Goal: Task Accomplishment & Management: Use online tool/utility

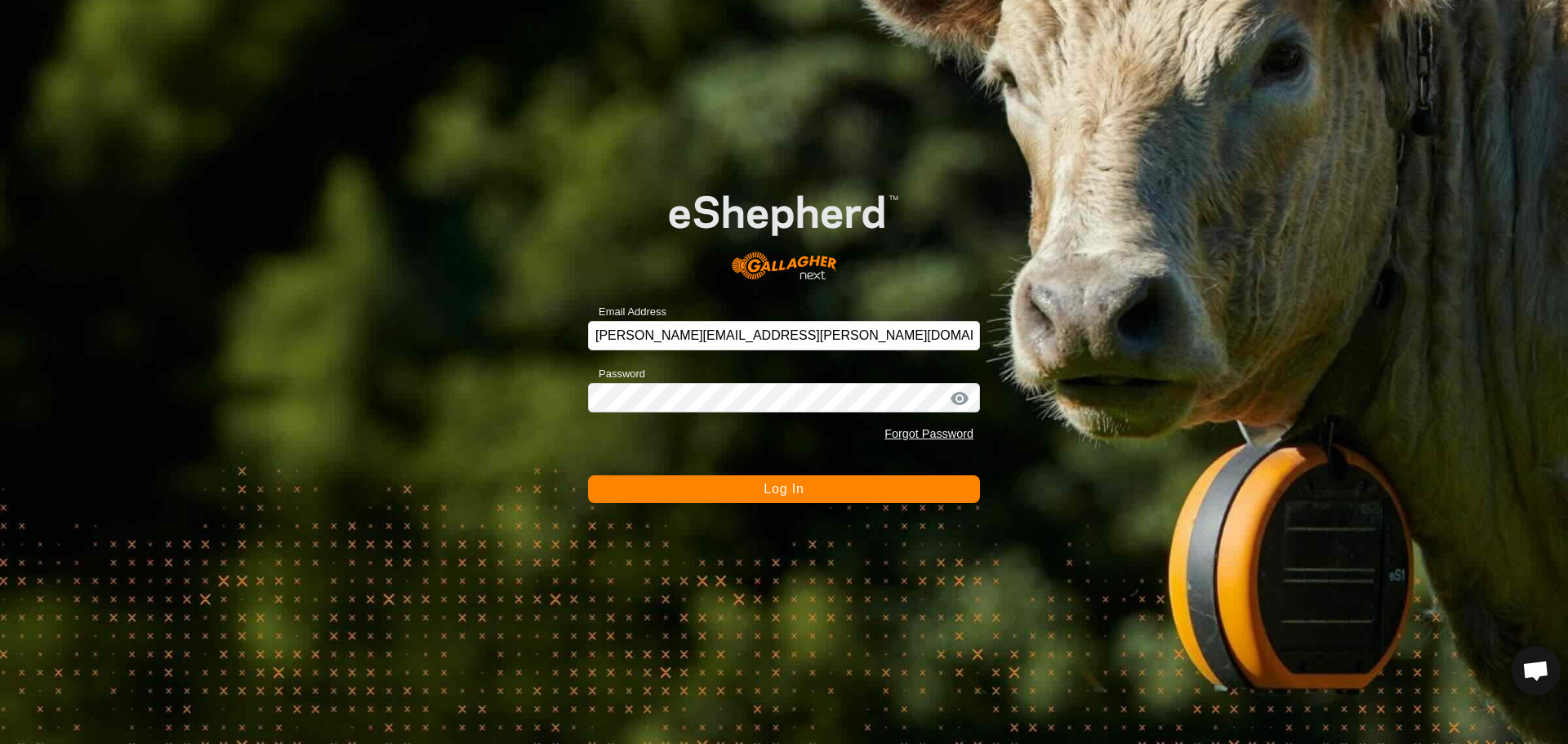
click at [805, 498] on button "Log In" at bounding box center [784, 489] width 392 height 27
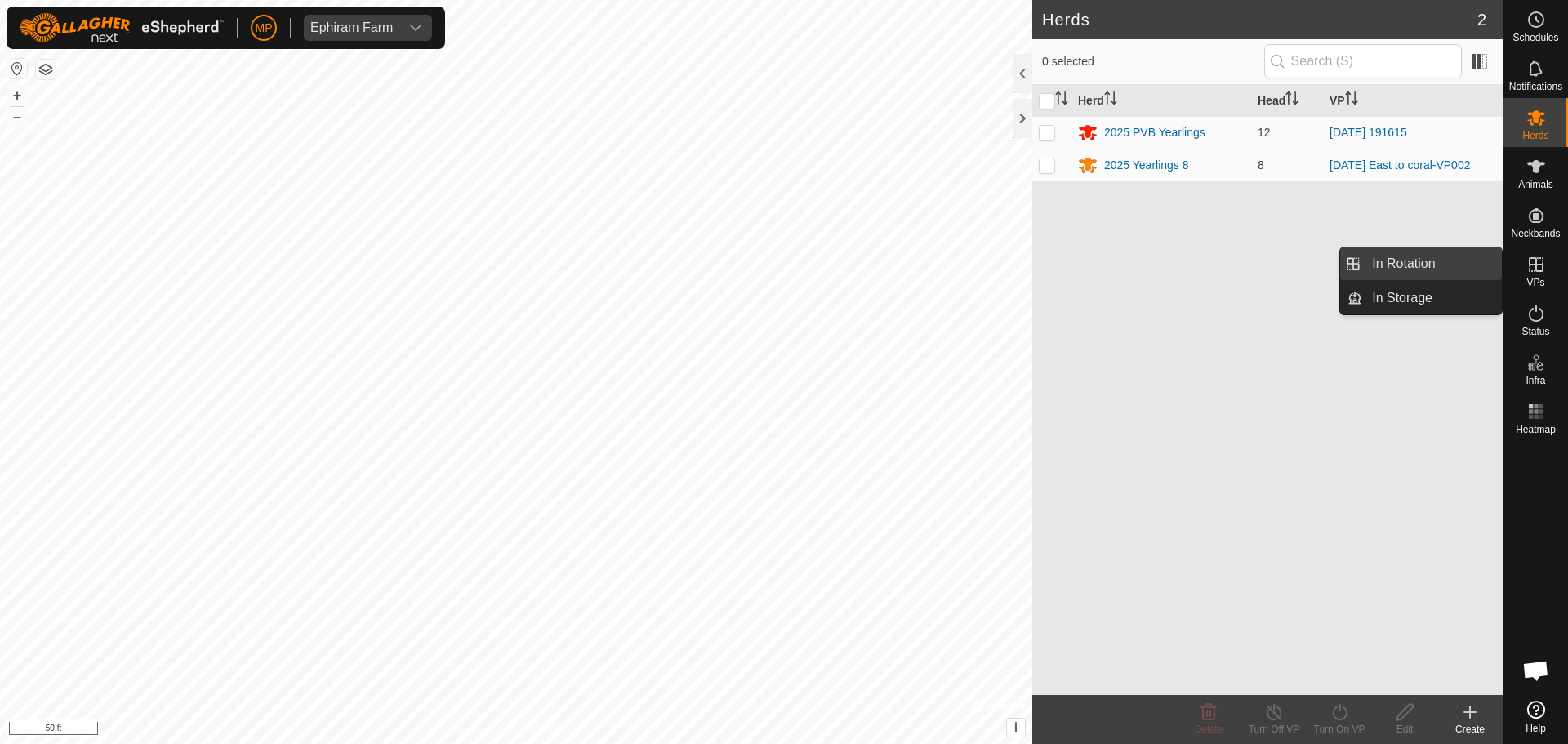
drag, startPoint x: 1495, startPoint y: 264, endPoint x: 1429, endPoint y: 262, distance: 66.0
click at [1456, 264] on link "In Rotation" at bounding box center [1432, 263] width 139 height 32
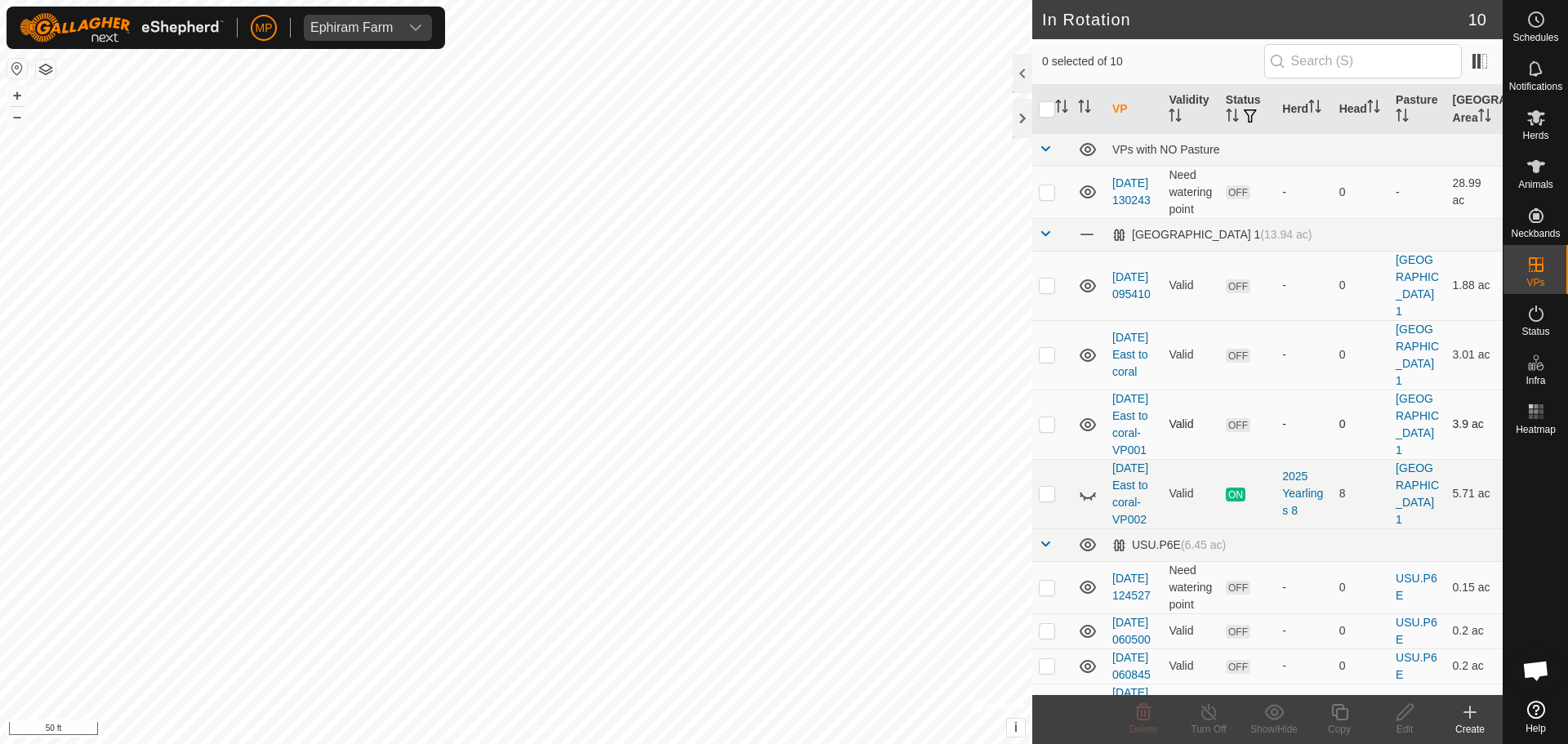
checkbox input "true"
click at [1464, 718] on icon at bounding box center [1470, 712] width 20 height 20
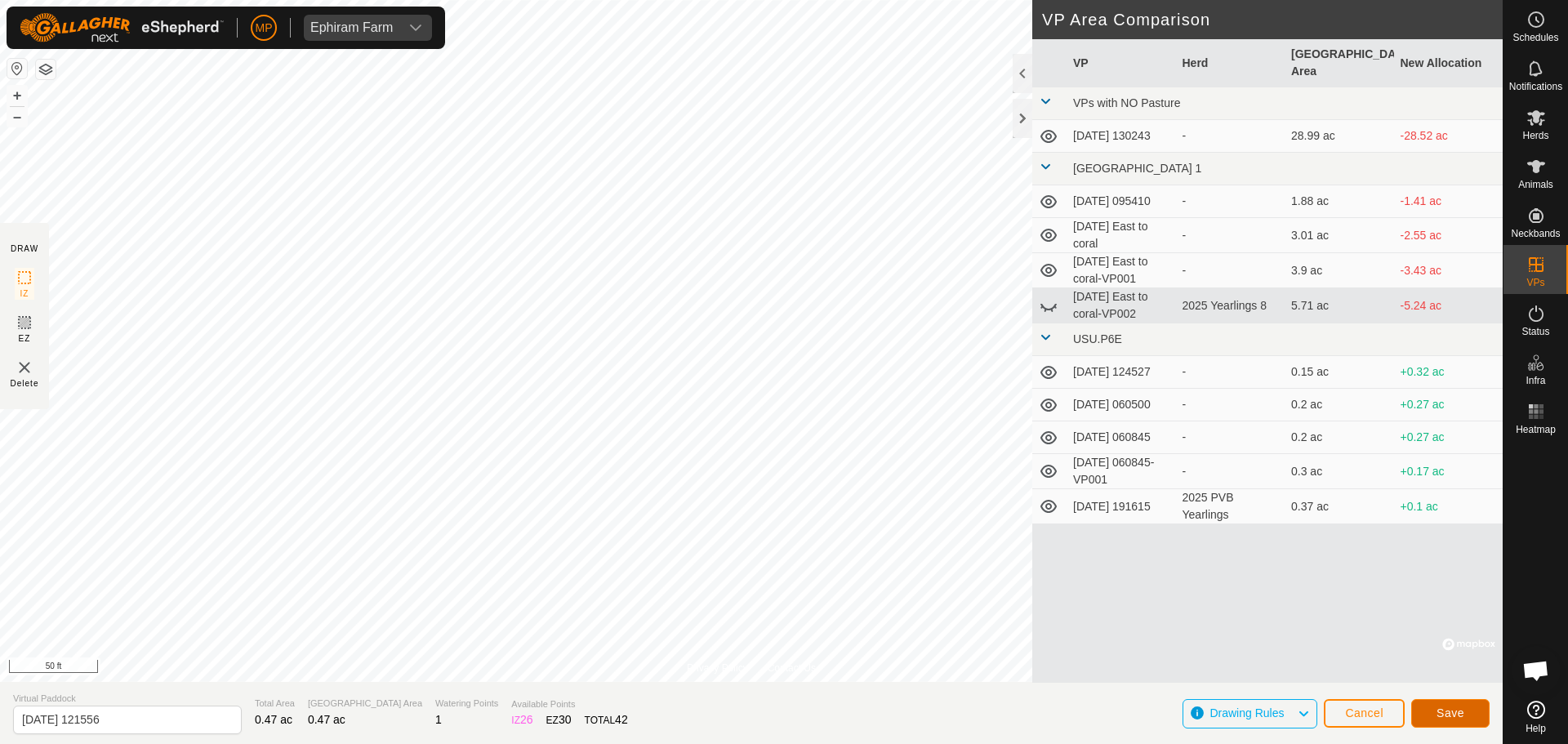
click at [1438, 712] on span "Save" at bounding box center [1449, 712] width 27 height 13
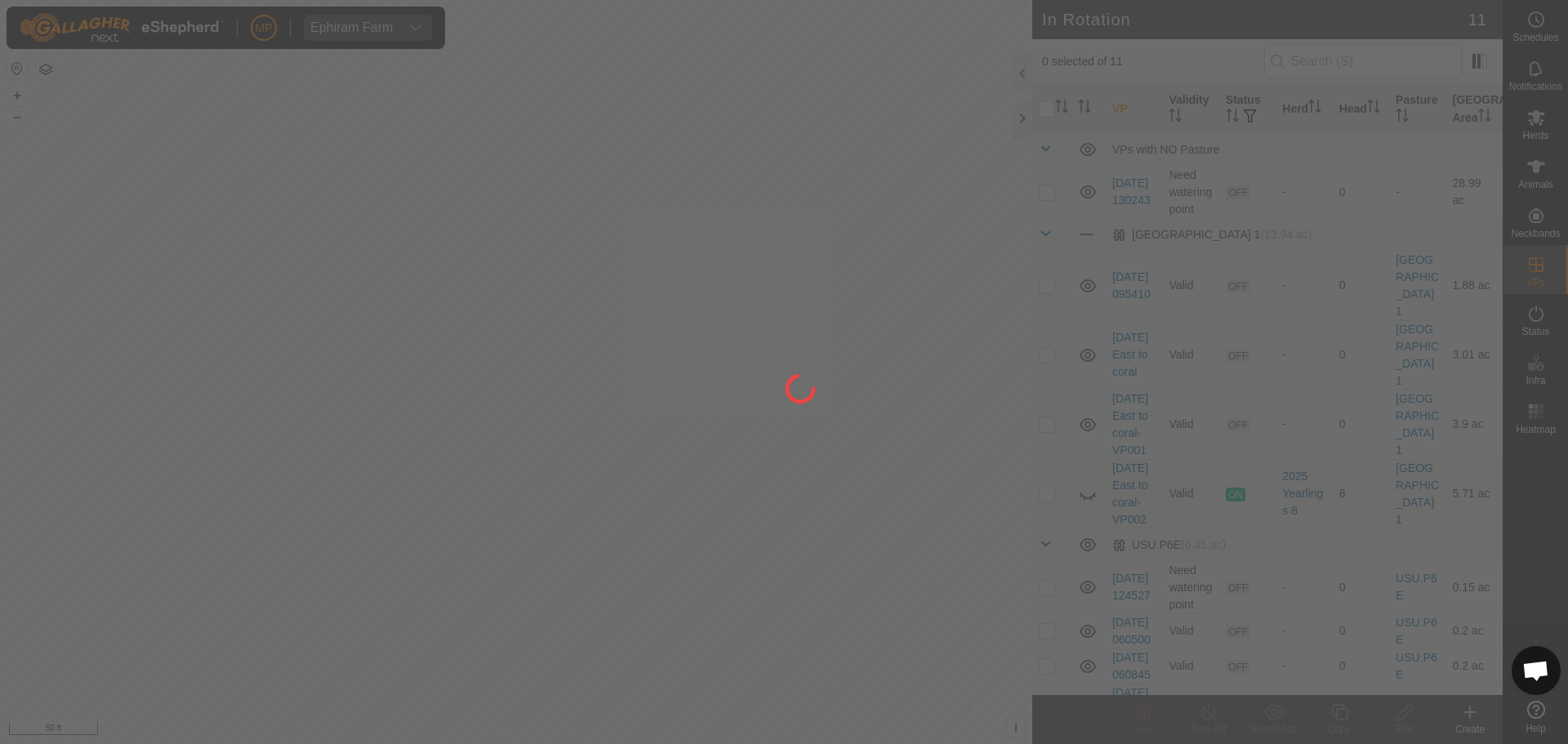
click at [1546, 125] on div at bounding box center [784, 372] width 1568 height 744
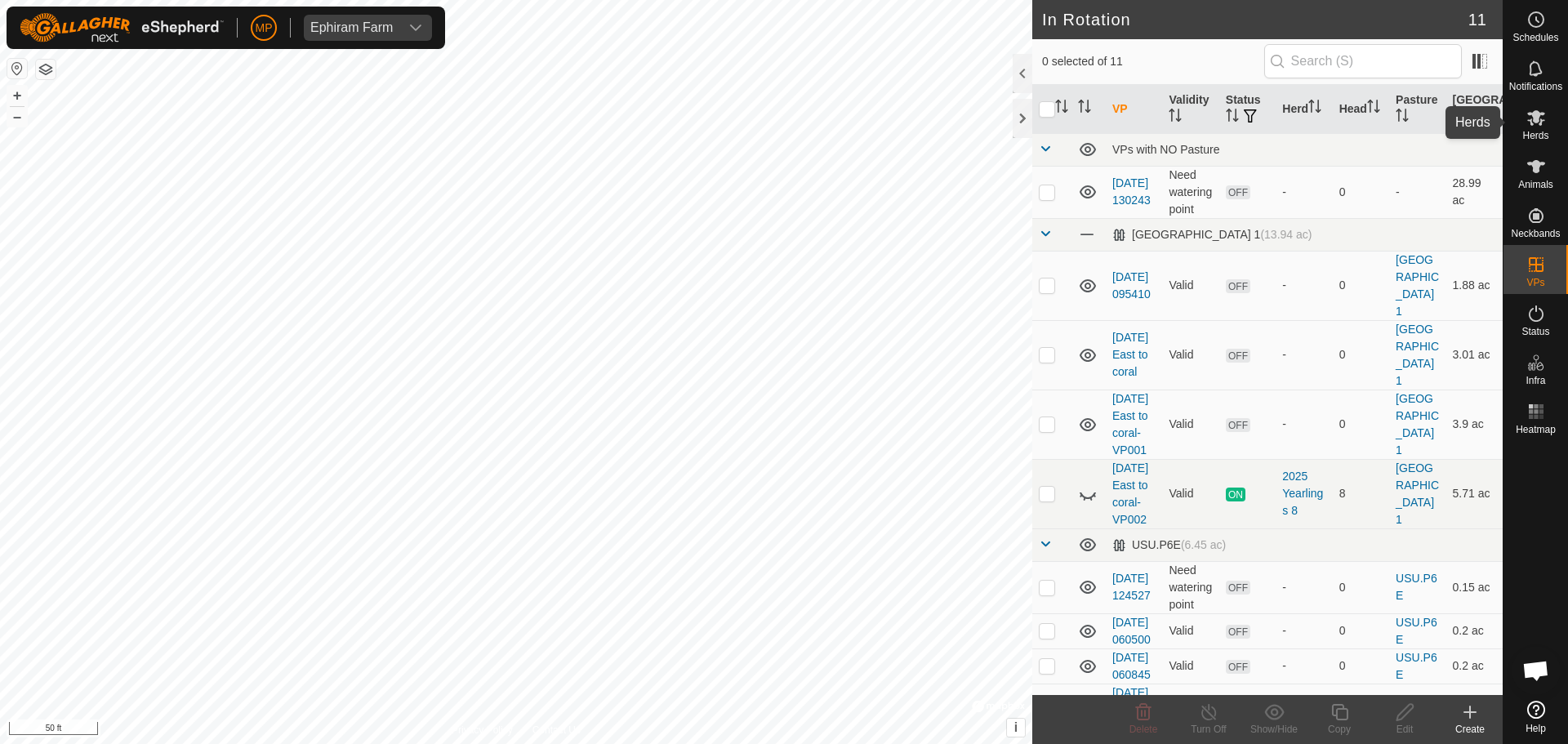
click at [1531, 124] on icon at bounding box center [1536, 118] width 18 height 16
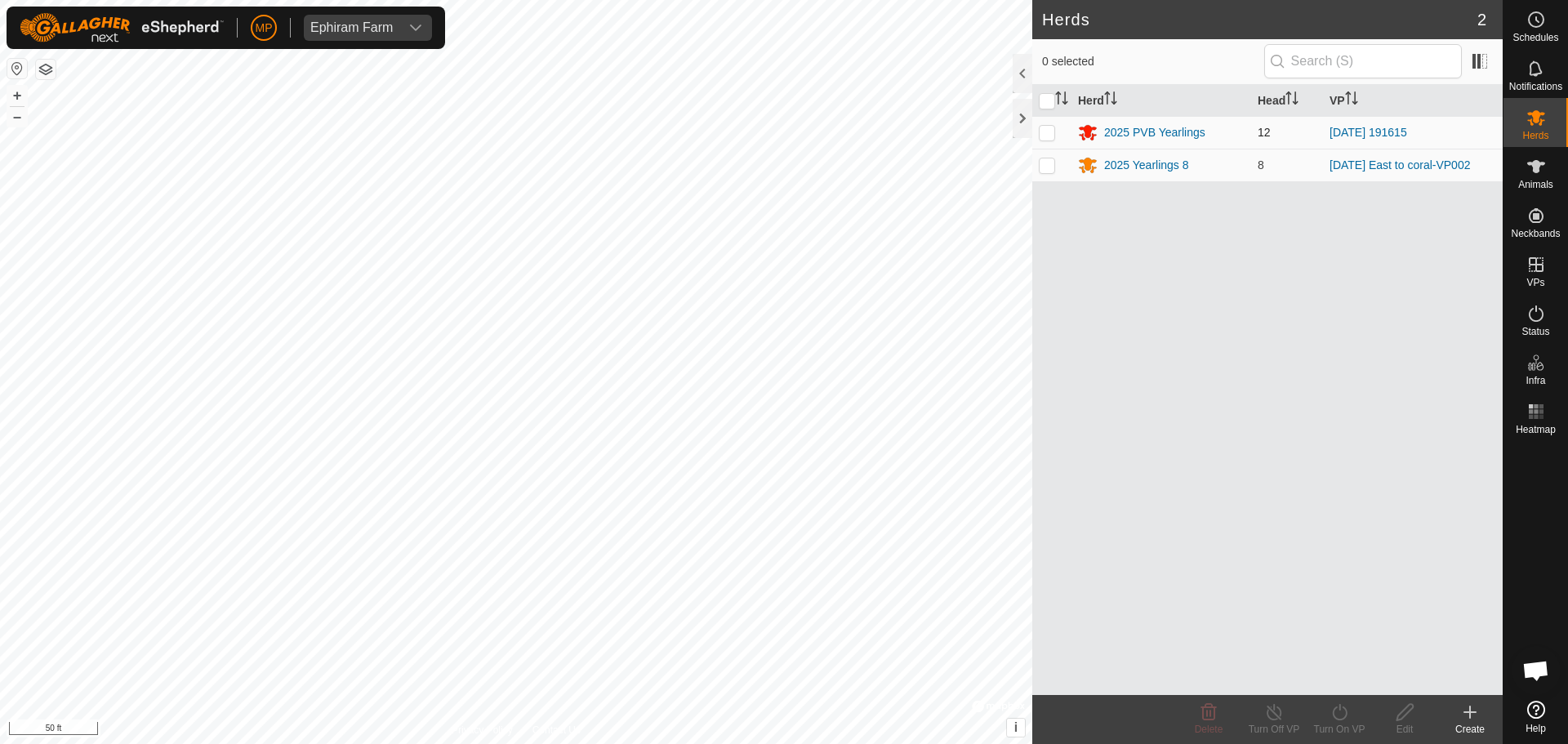
click at [1047, 130] on p-checkbox at bounding box center [1047, 133] width 17 height 13
checkbox input "true"
click at [1332, 708] on icon at bounding box center [1339, 712] width 21 height 20
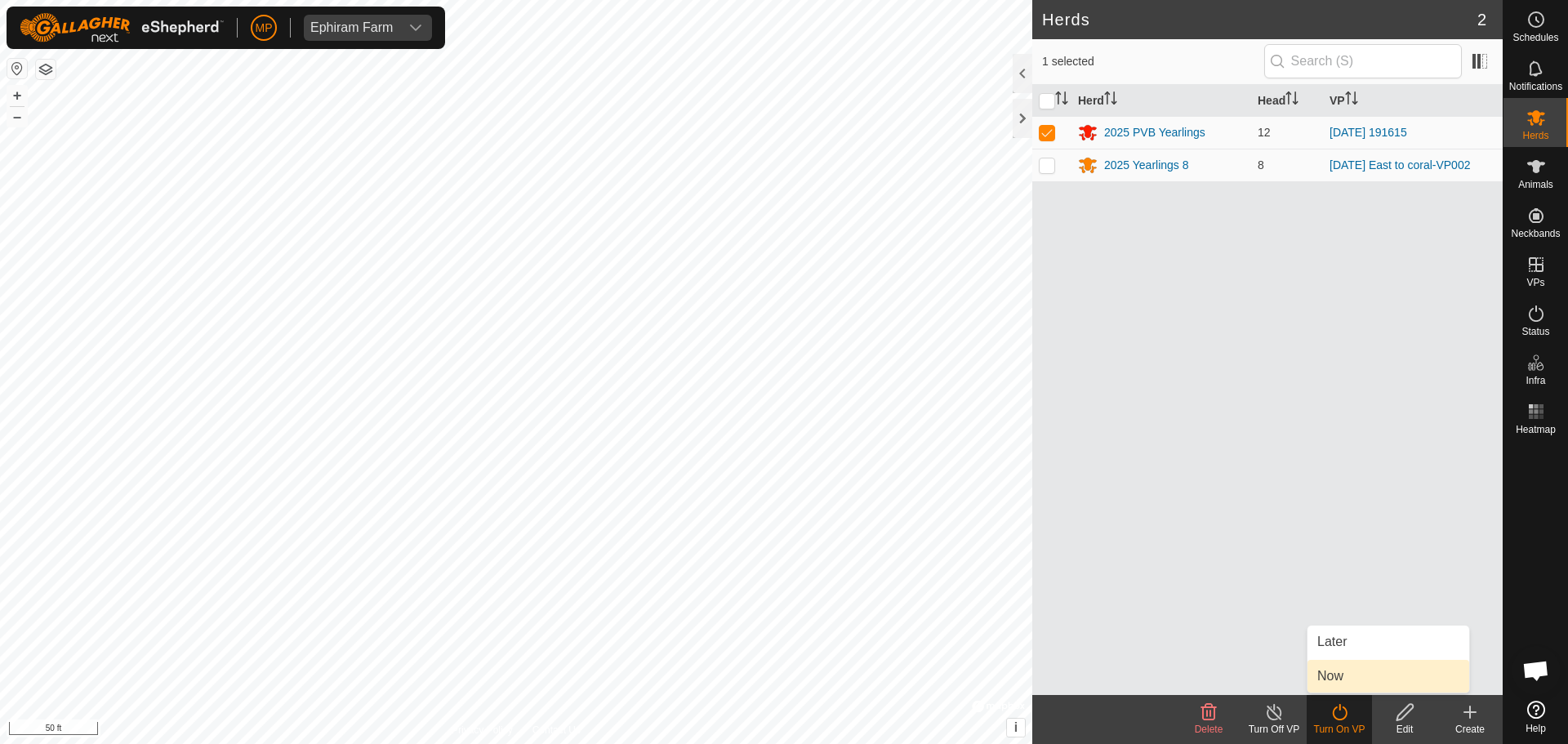
click at [1351, 669] on link "Now" at bounding box center [1388, 675] width 162 height 32
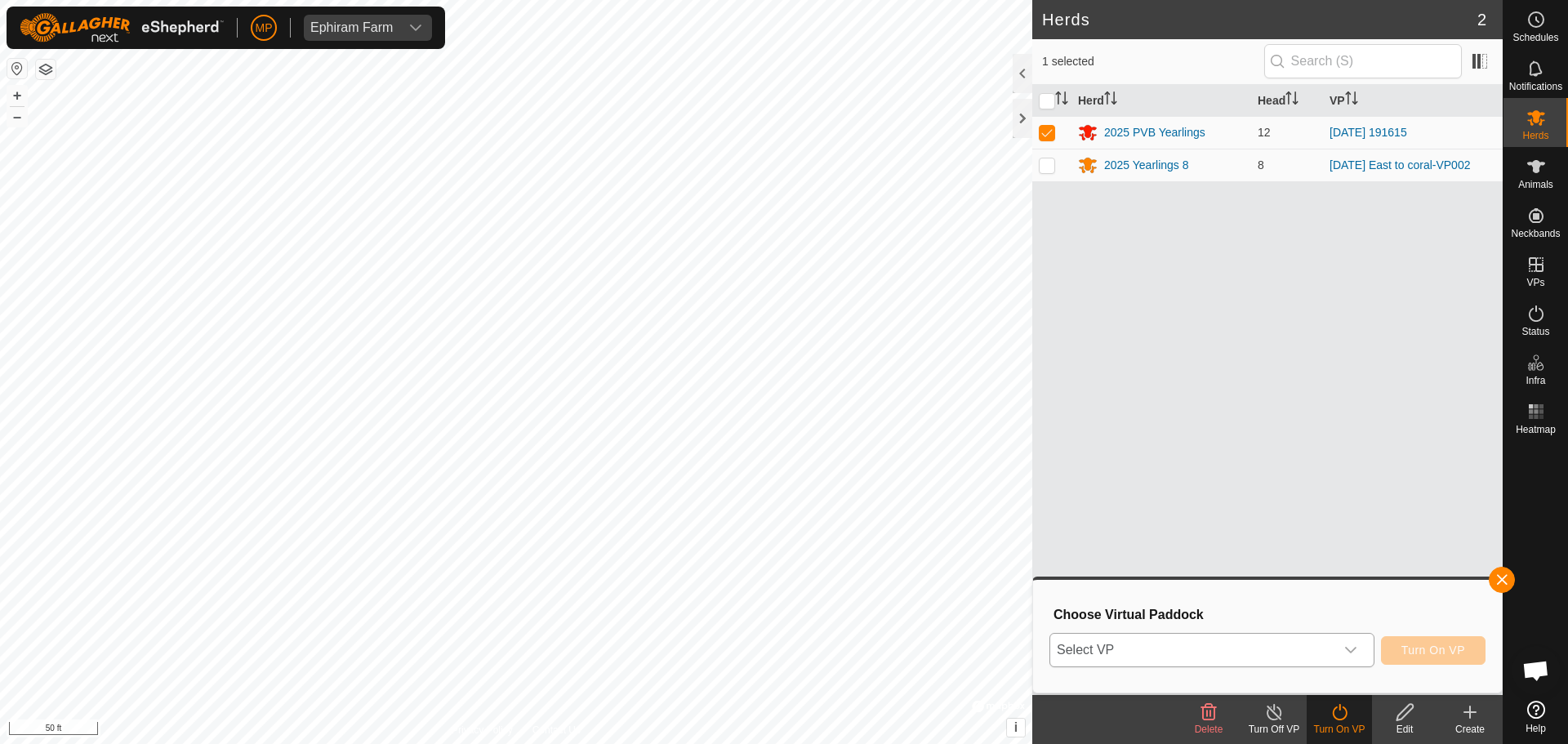
click at [1322, 657] on span "Select VP" at bounding box center [1192, 649] width 285 height 32
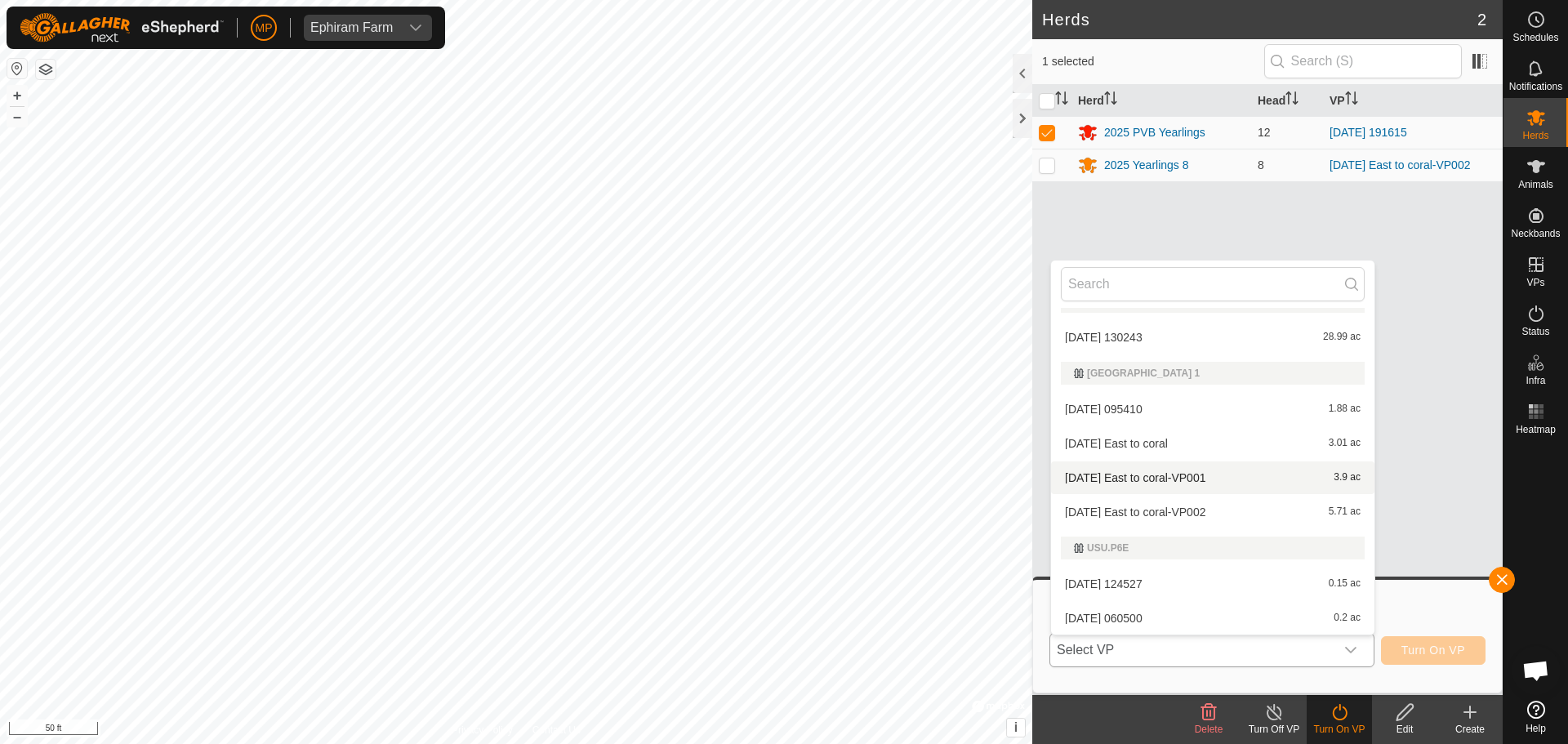
scroll to position [162, 0]
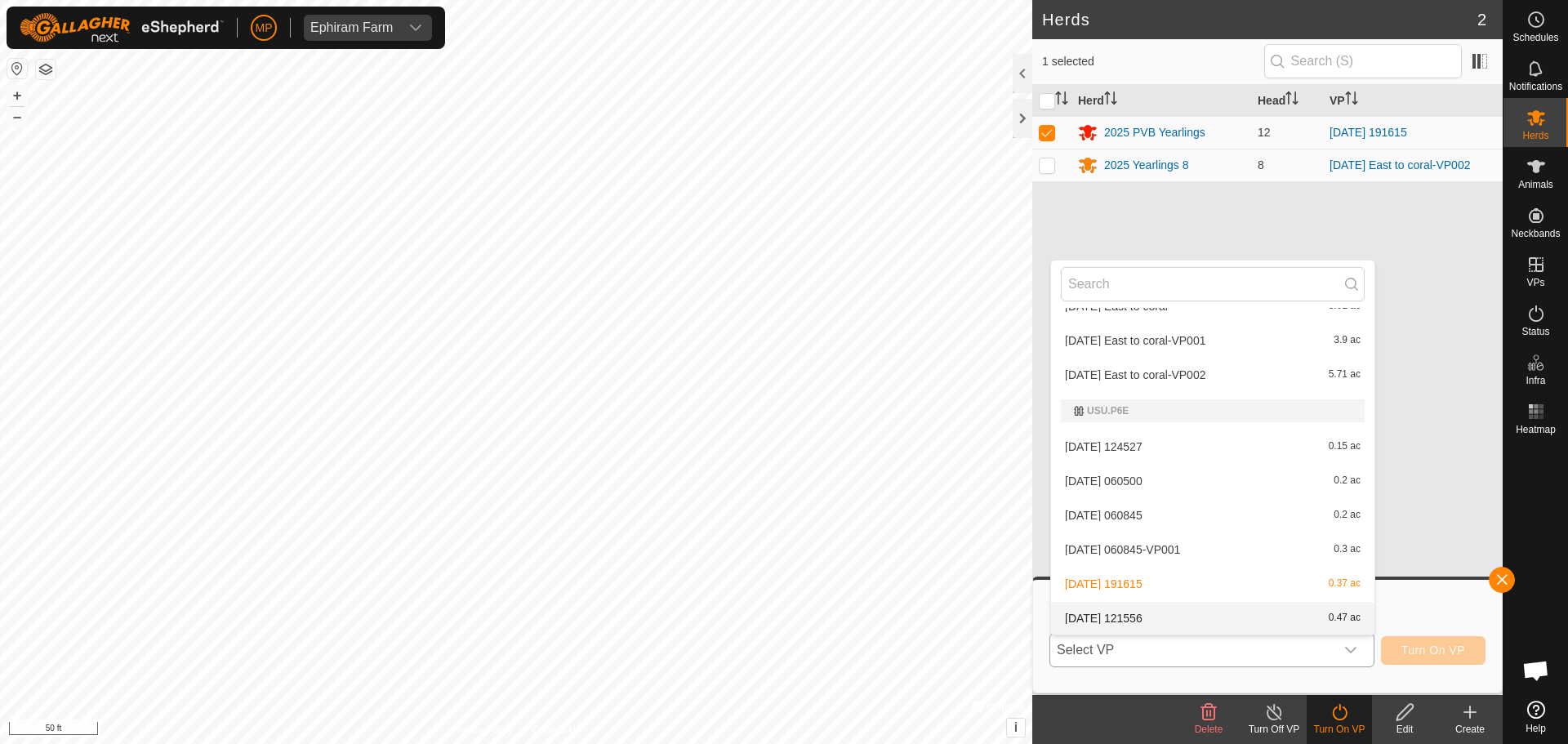
click at [1217, 607] on li "[DATE] 121556 0.47 ac" at bounding box center [1213, 617] width 324 height 32
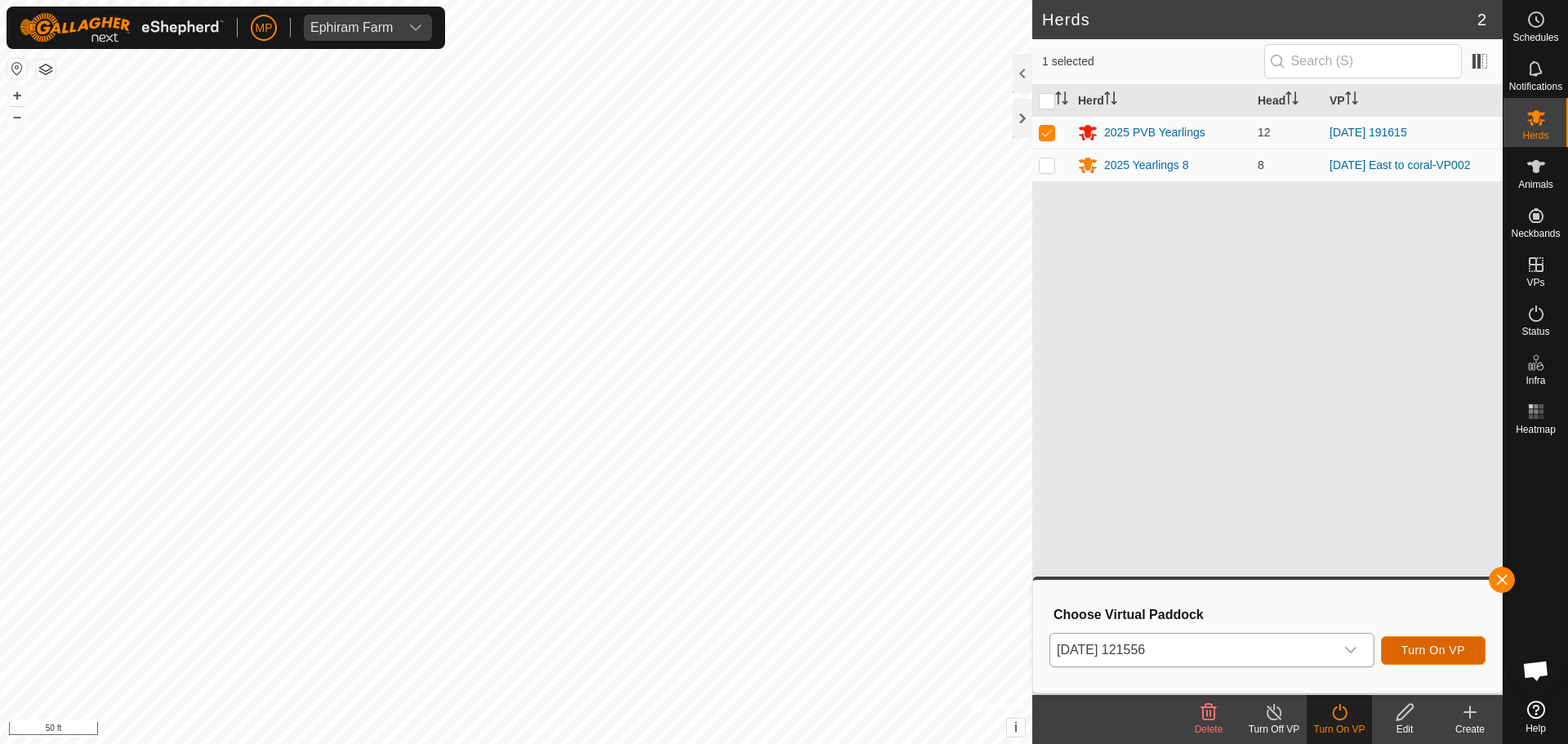
click at [1431, 661] on button "Turn On VP" at bounding box center [1433, 650] width 105 height 28
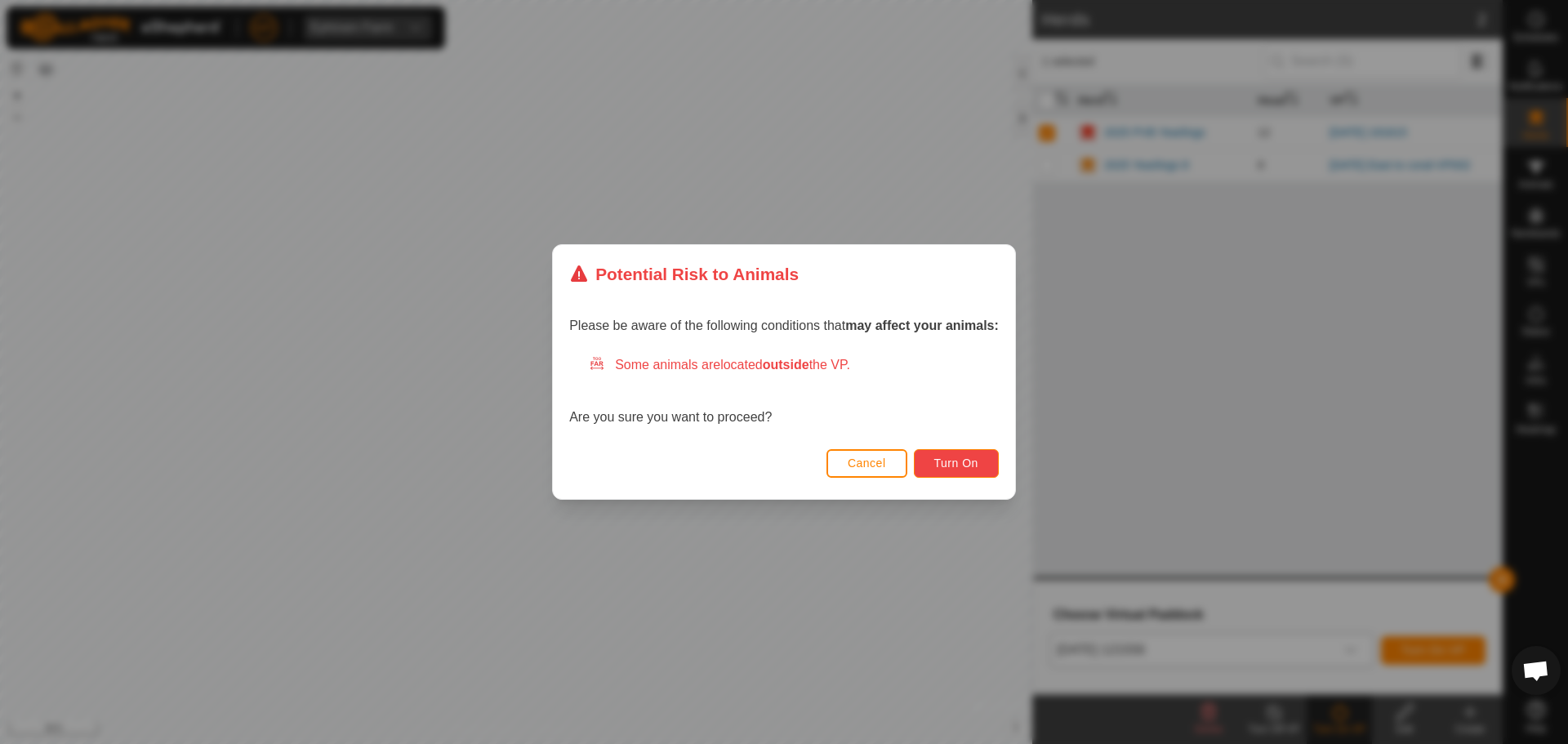
click at [967, 469] on span "Turn On" at bounding box center [956, 463] width 44 height 13
